Goal: Transaction & Acquisition: Purchase product/service

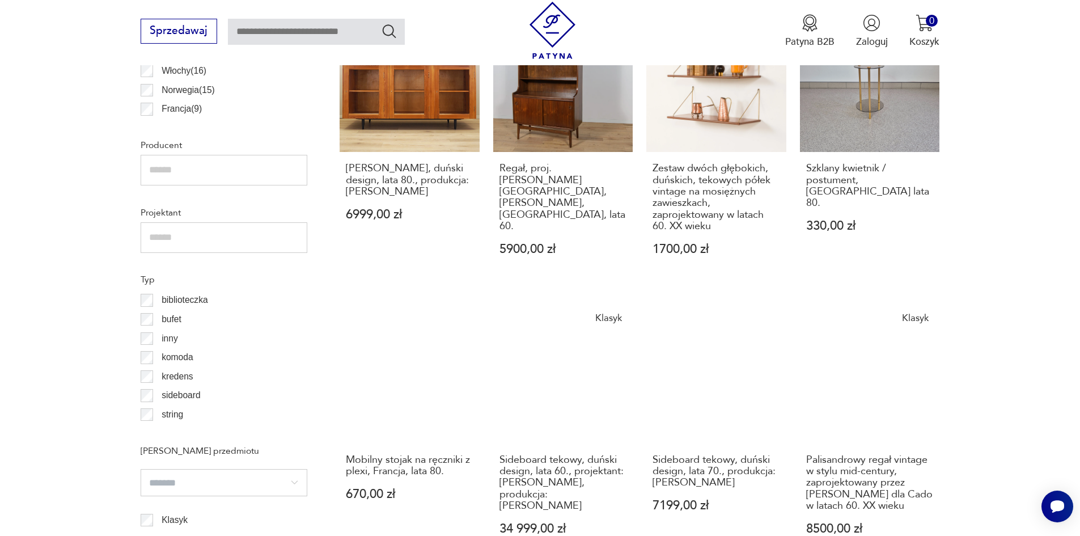
scroll to position [831, 0]
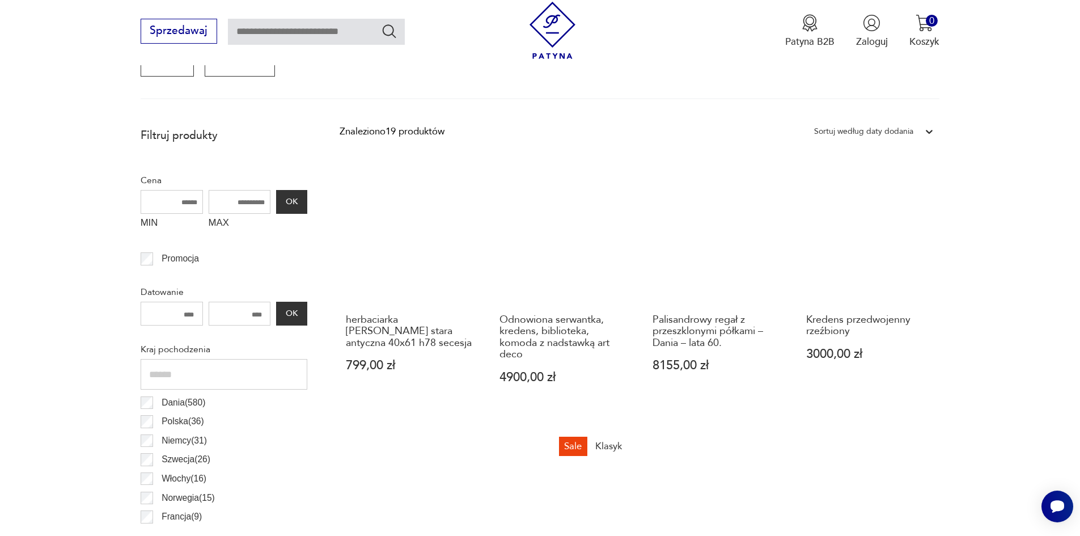
scroll to position [604, 0]
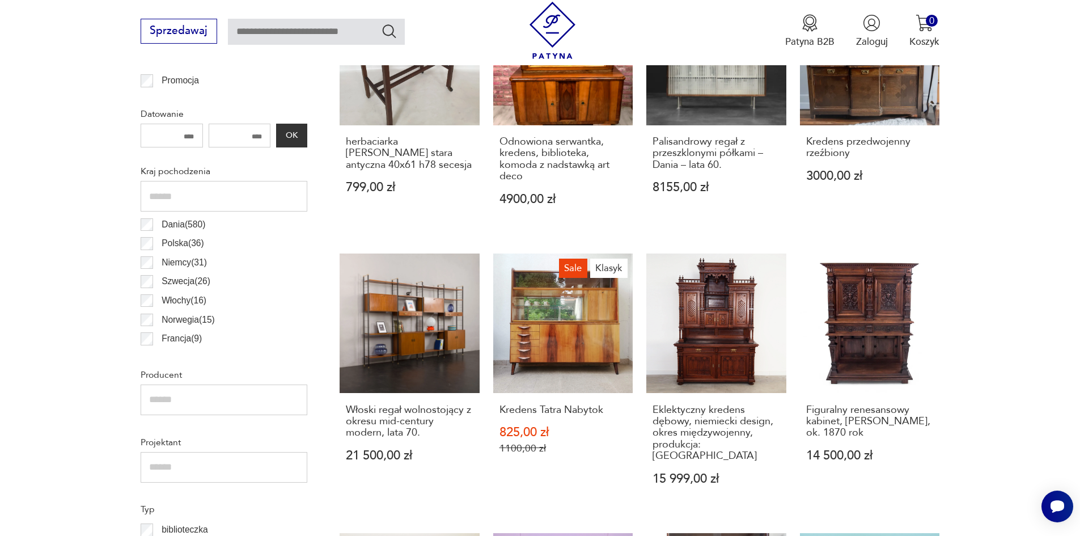
click at [417, 331] on link "Włoski regał wolnostojący z okresu mid-century modern, lata 70. 21 500,00 zł" at bounding box center [409, 382] width 140 height 258
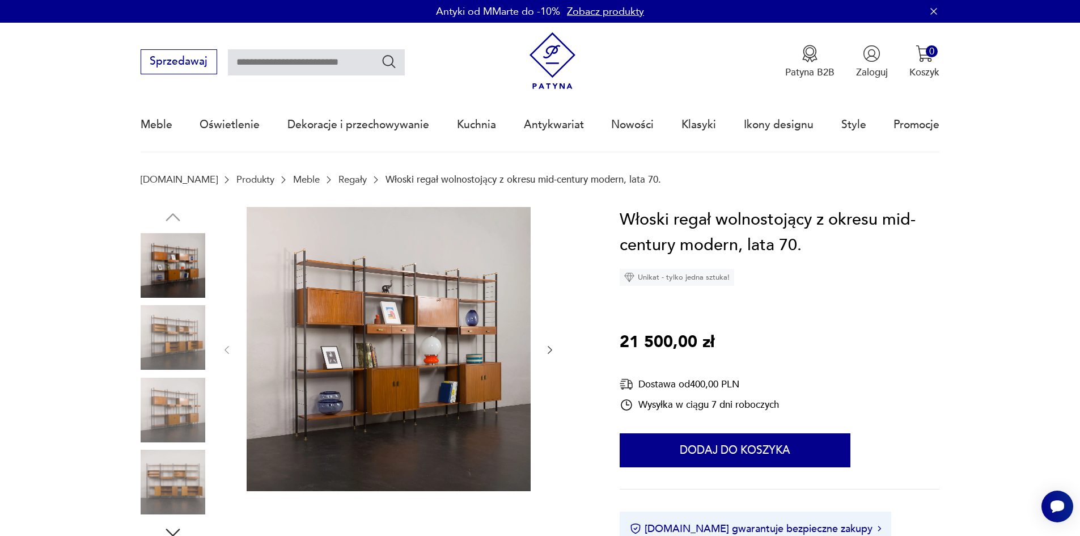
click at [546, 350] on icon "button" at bounding box center [549, 349] width 11 height 11
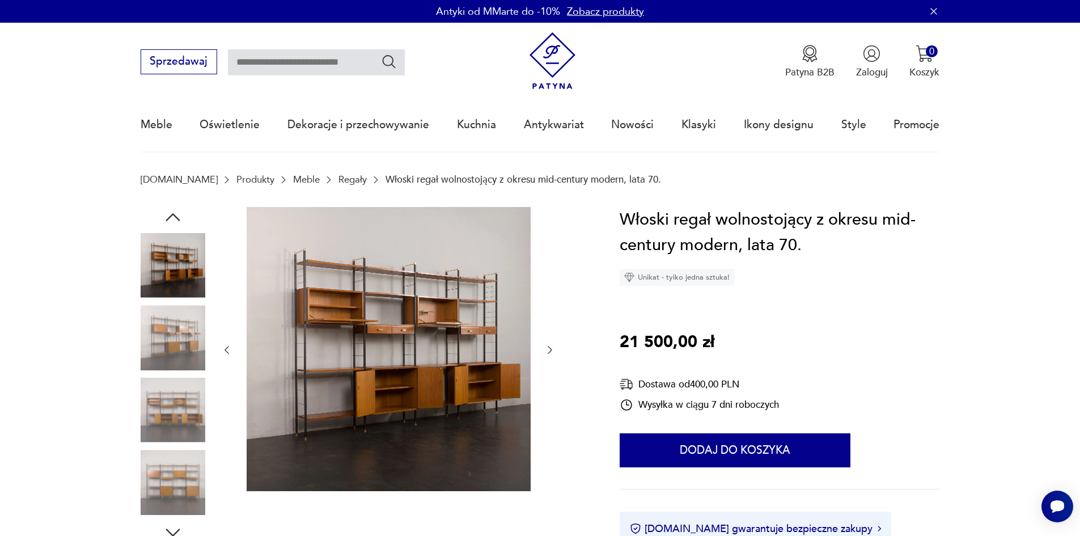
click at [546, 350] on icon "button" at bounding box center [549, 349] width 11 height 11
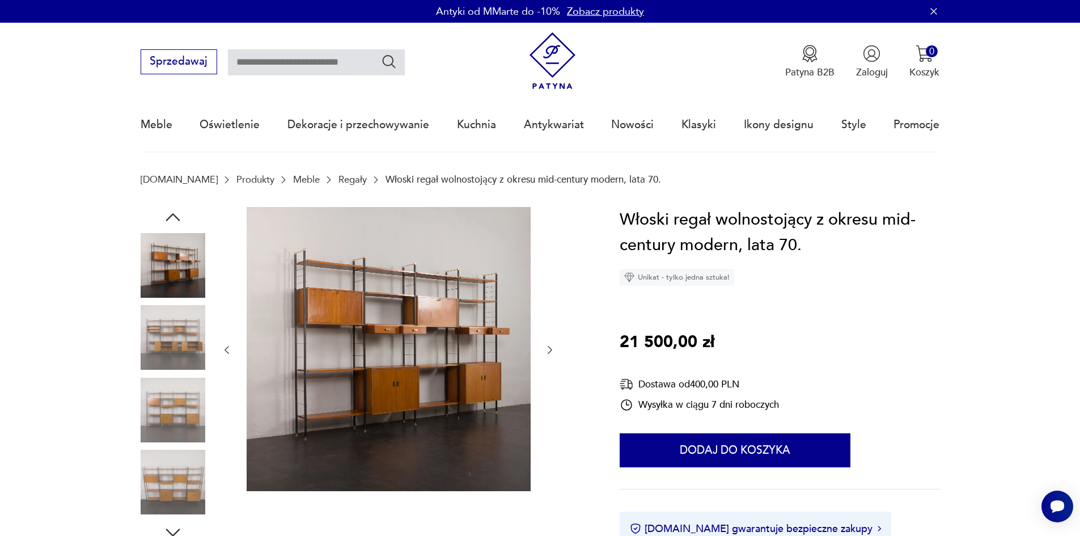
click at [546, 350] on icon "button" at bounding box center [549, 349] width 11 height 11
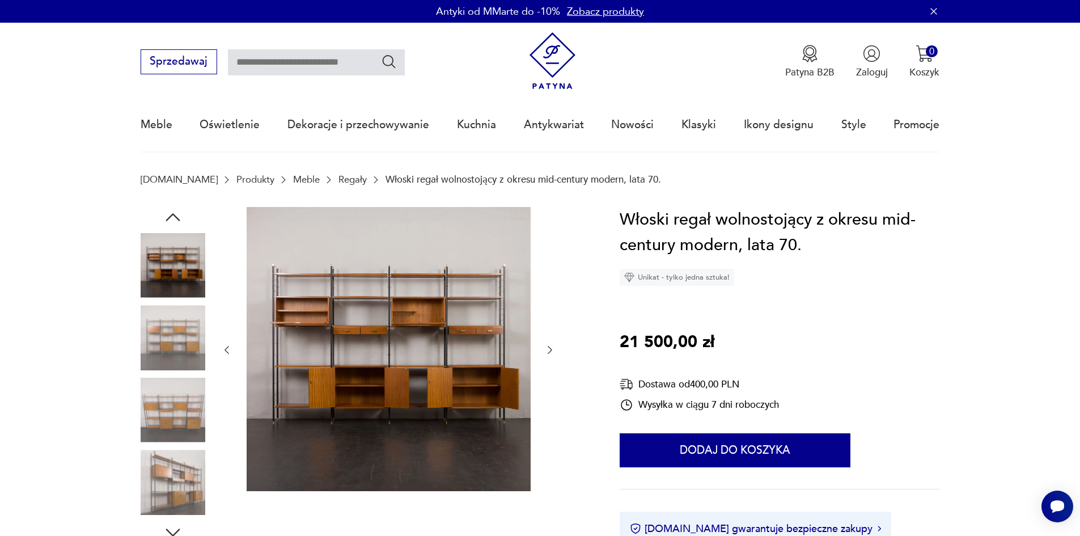
click at [546, 350] on icon "button" at bounding box center [549, 349] width 11 height 11
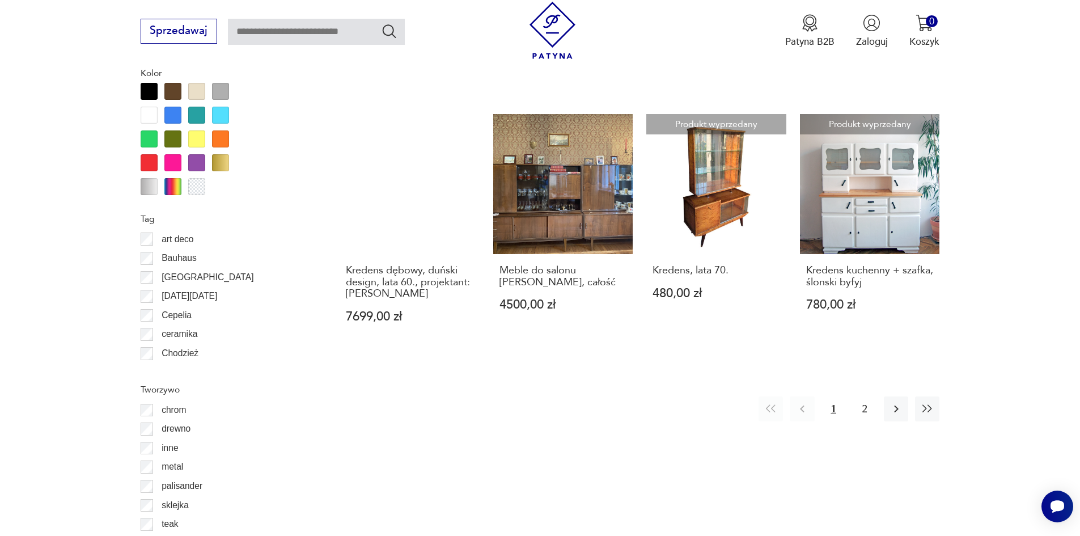
scroll to position [1341, 0]
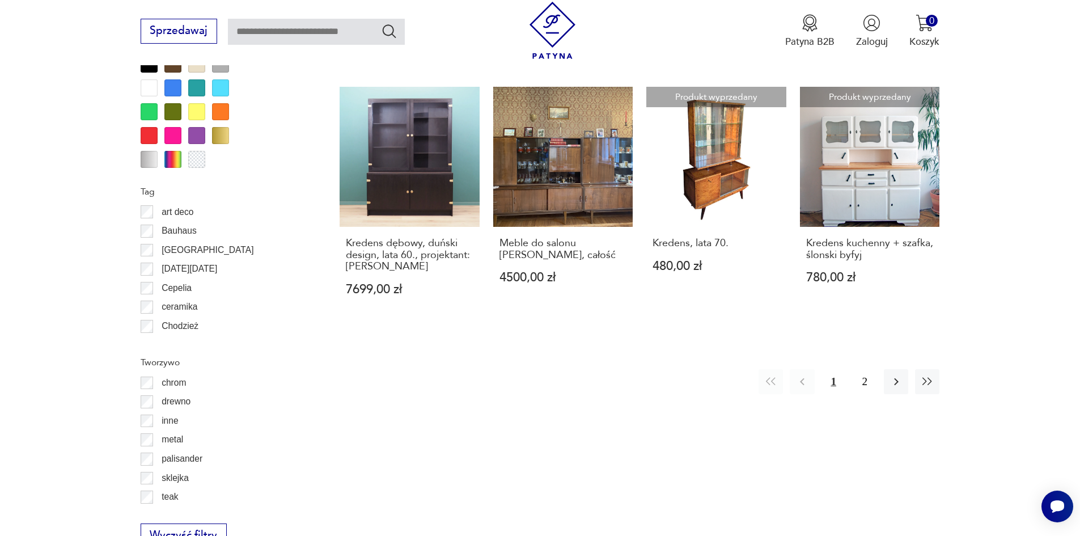
click at [897, 375] on icon "button" at bounding box center [896, 382] width 14 height 14
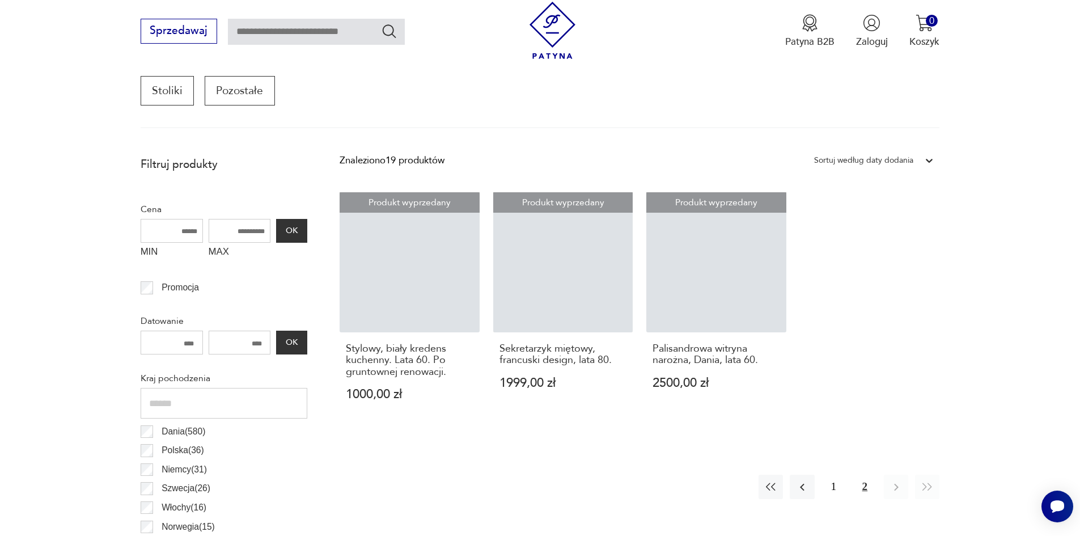
scroll to position [377, 0]
